Goal: Transaction & Acquisition: Purchase product/service

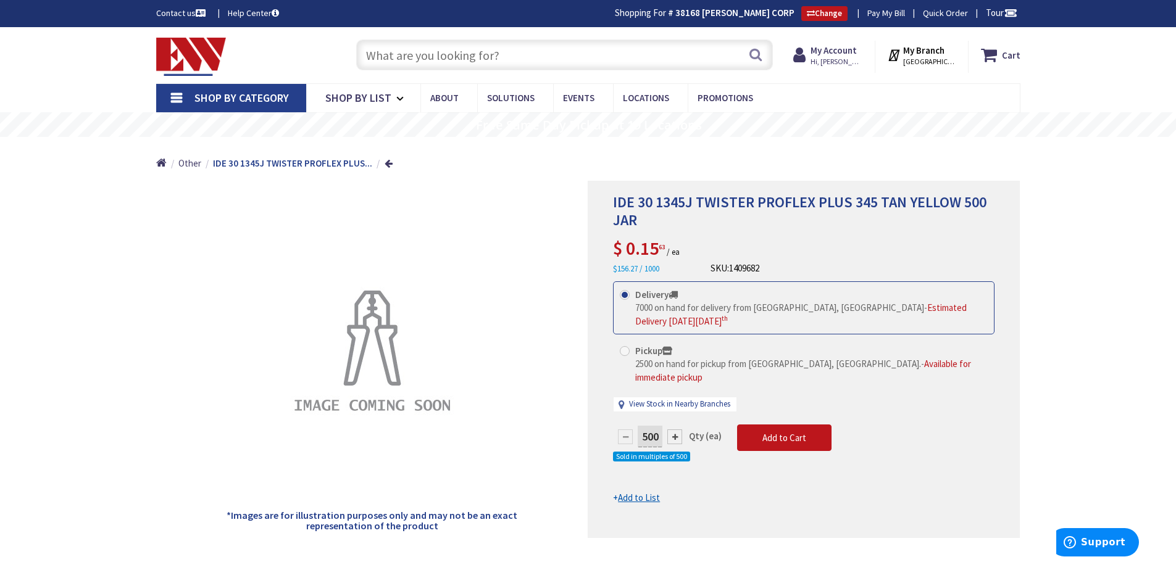
click at [515, 57] on input "text" at bounding box center [564, 54] width 417 height 31
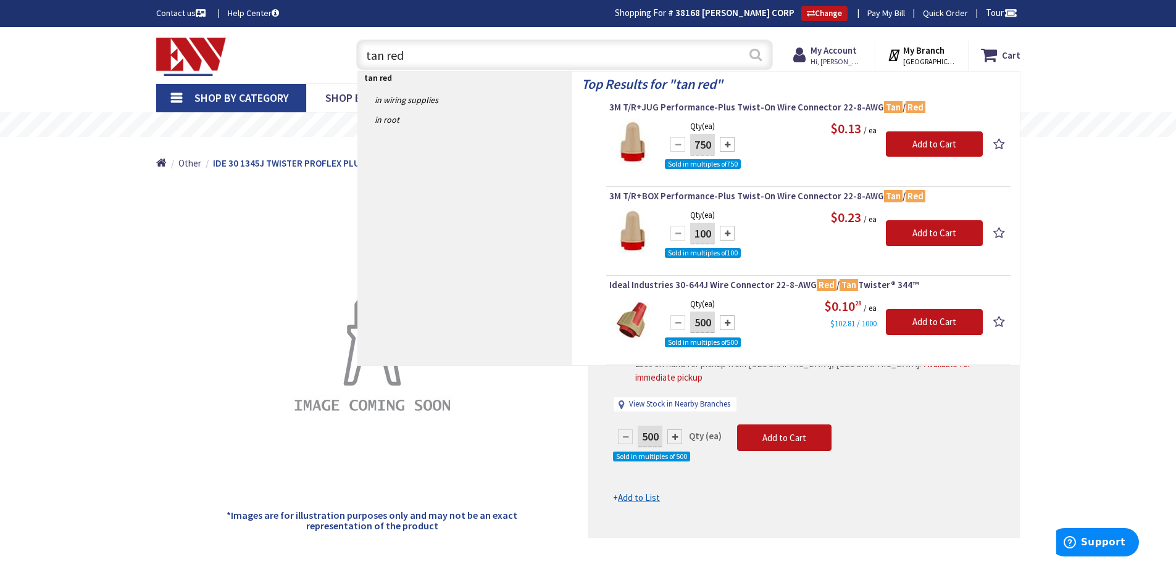
type input "tan red"
click at [753, 60] on button "Search" at bounding box center [755, 55] width 16 height 28
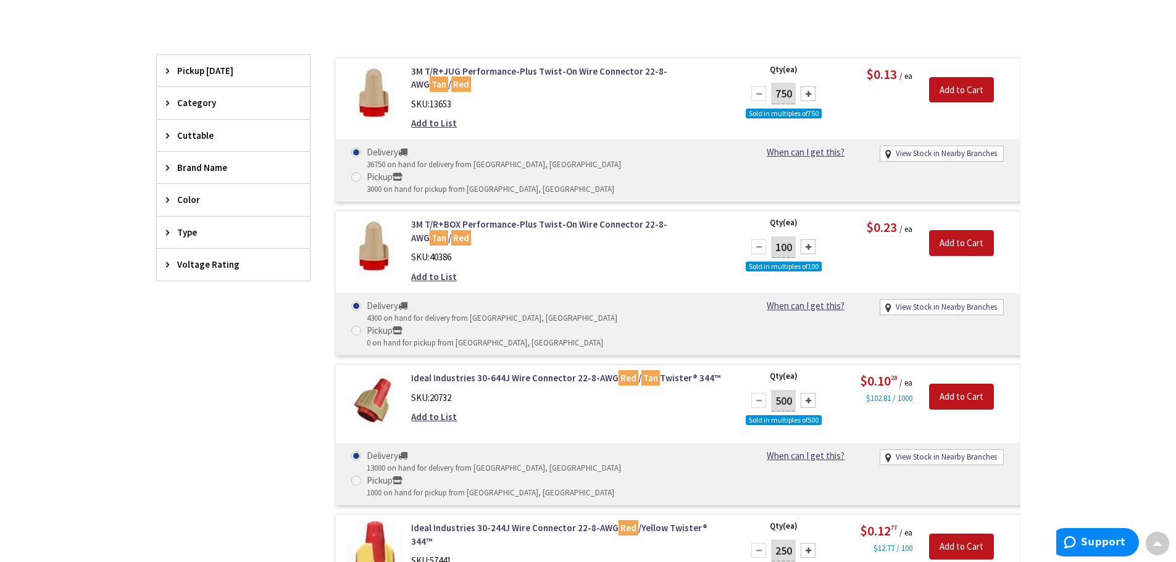
scroll to position [310, 0]
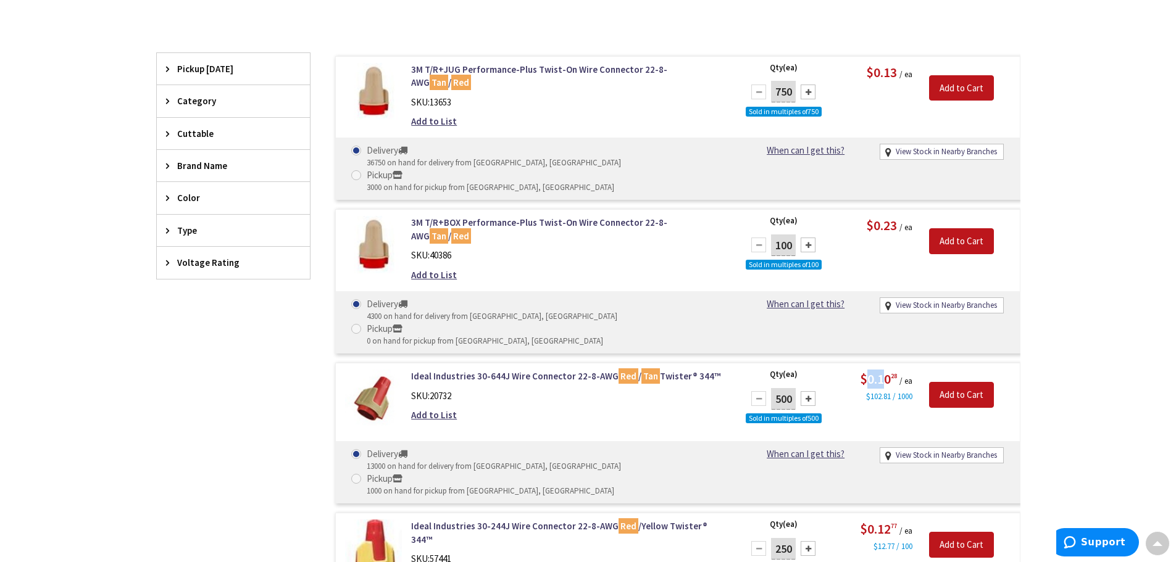
drag, startPoint x: 863, startPoint y: 328, endPoint x: 885, endPoint y: 325, distance: 21.7
click at [884, 370] on span "$0.10 28" at bounding box center [878, 378] width 37 height 17
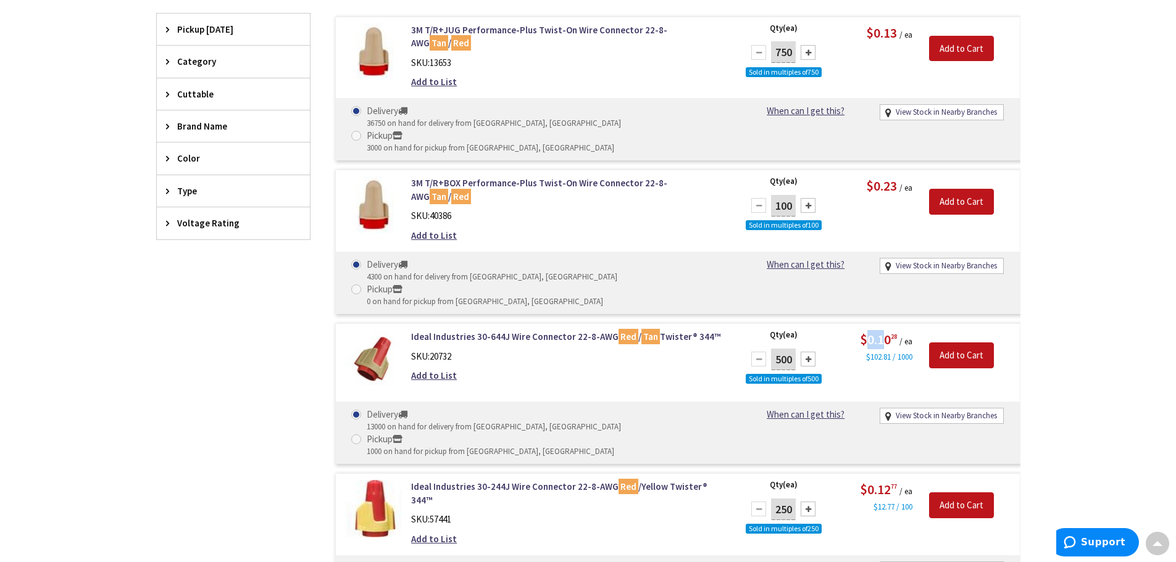
scroll to position [372, 0]
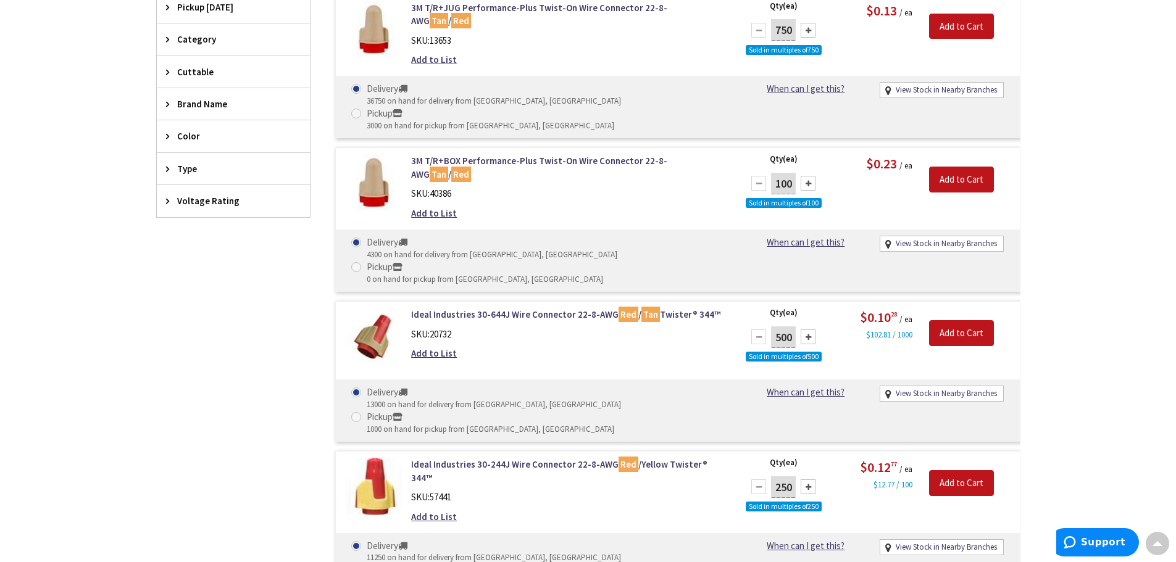
click at [1103, 275] on div "Skip to Content Toggle Nav Search Cart My Cart Close" at bounding box center [588, 335] width 1176 height 1361
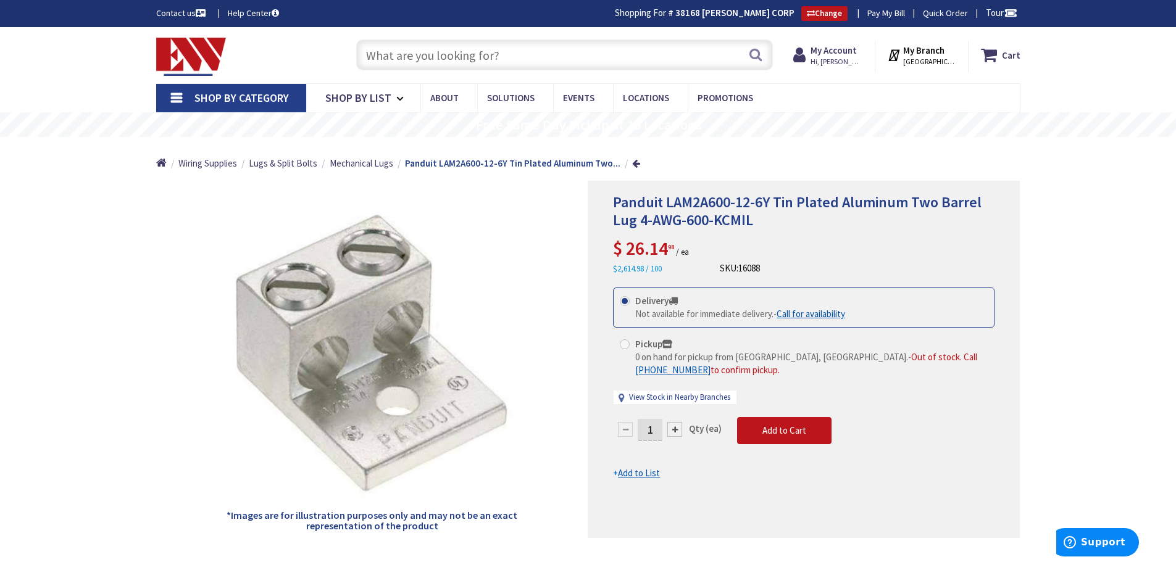
click at [583, 44] on input "text" at bounding box center [564, 54] width 417 height 31
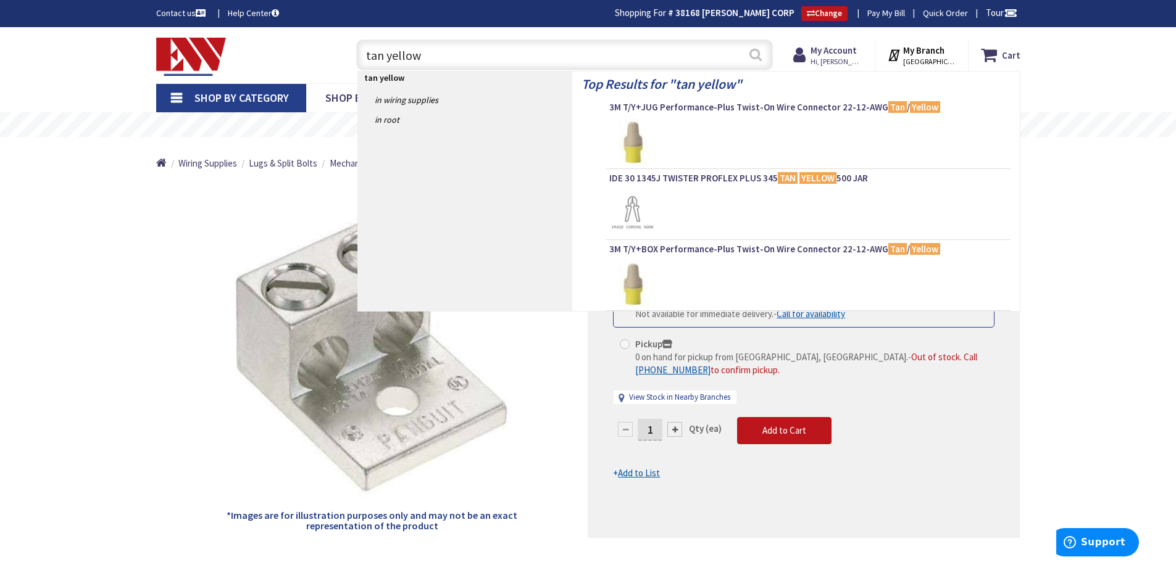
type input "tan yellow"
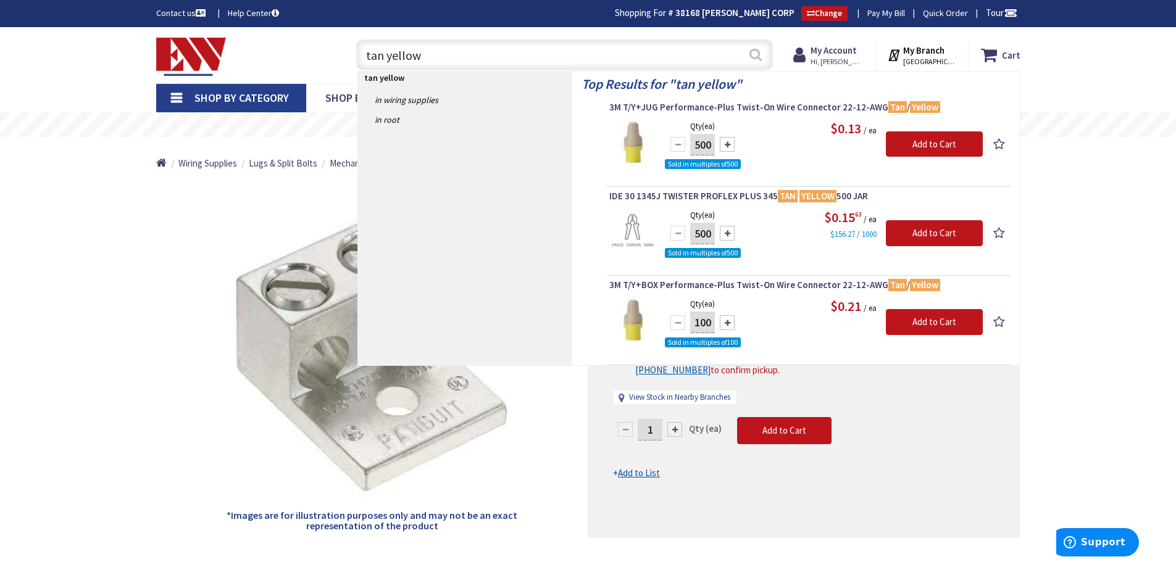
click at [757, 56] on button "Search" at bounding box center [755, 55] width 16 height 28
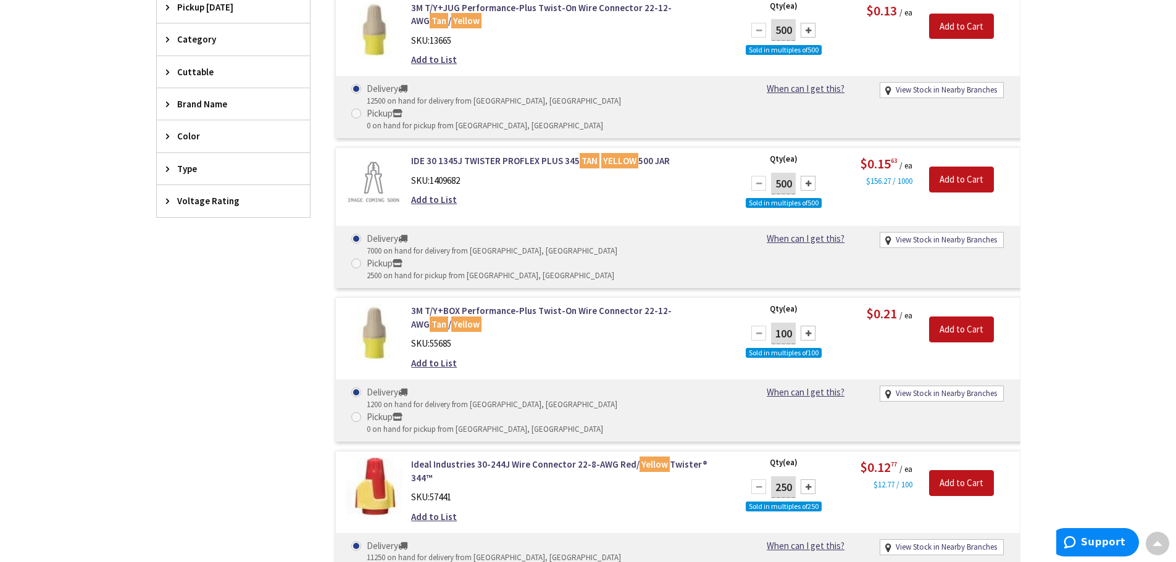
scroll to position [310, 0]
